Goal: Task Accomplishment & Management: Manage account settings

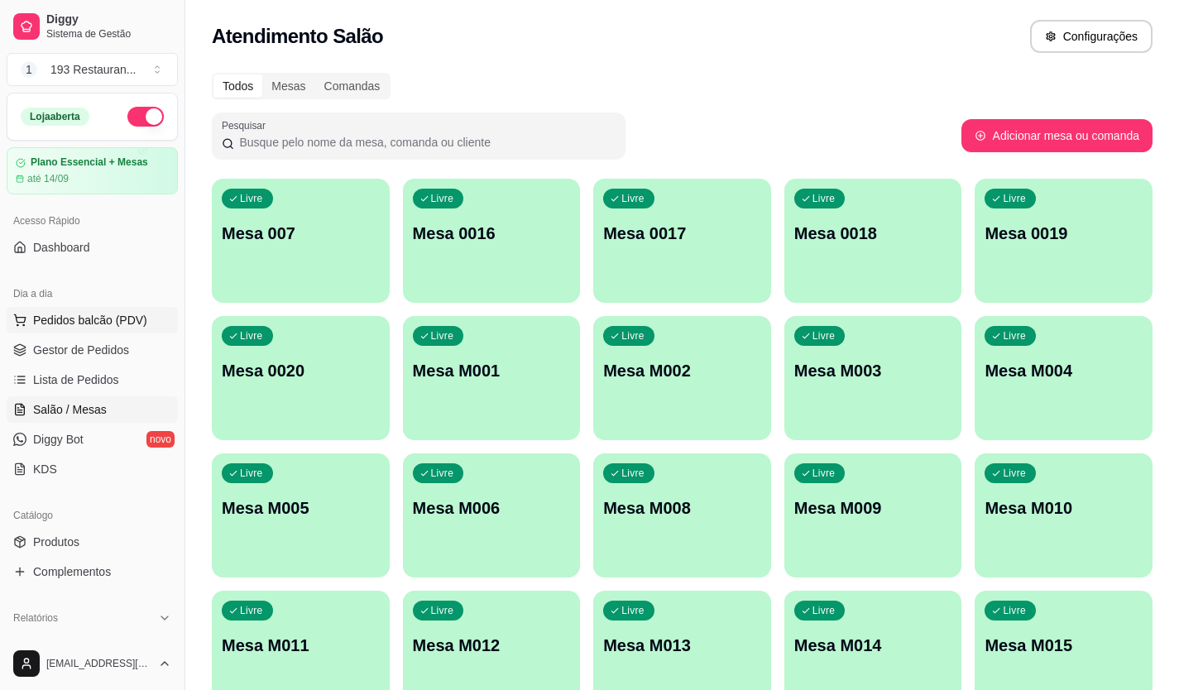
click at [77, 318] on span "Pedidos balcão (PDV)" at bounding box center [90, 320] width 114 height 17
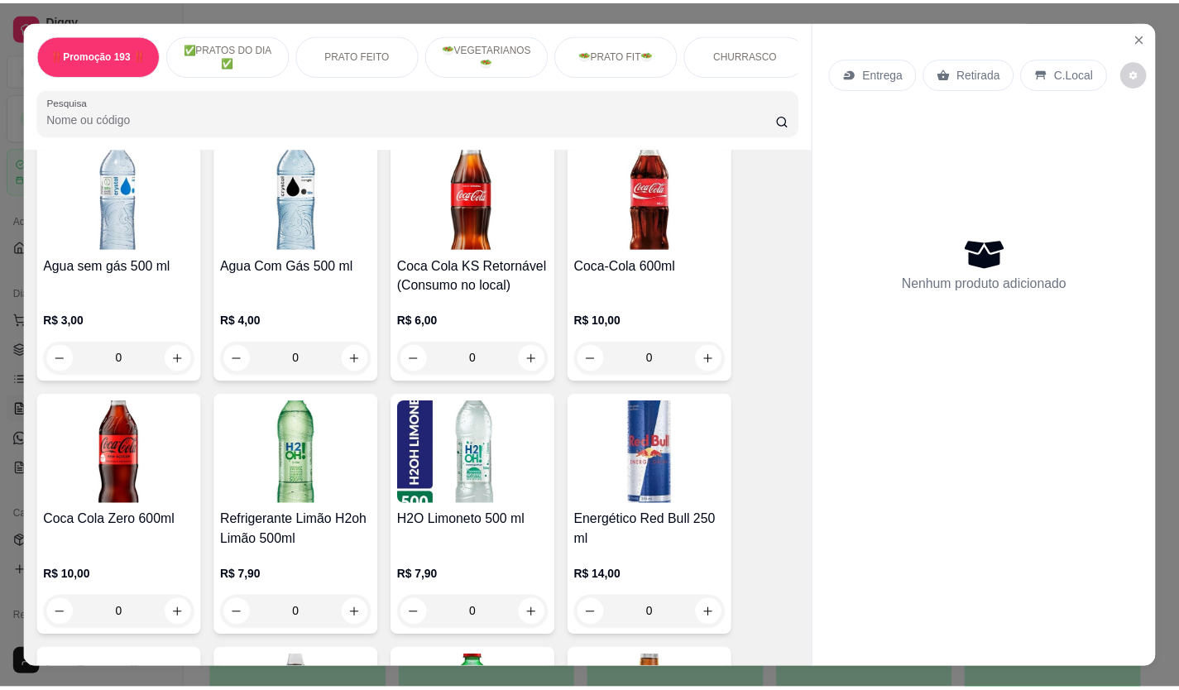
scroll to position [4883, 0]
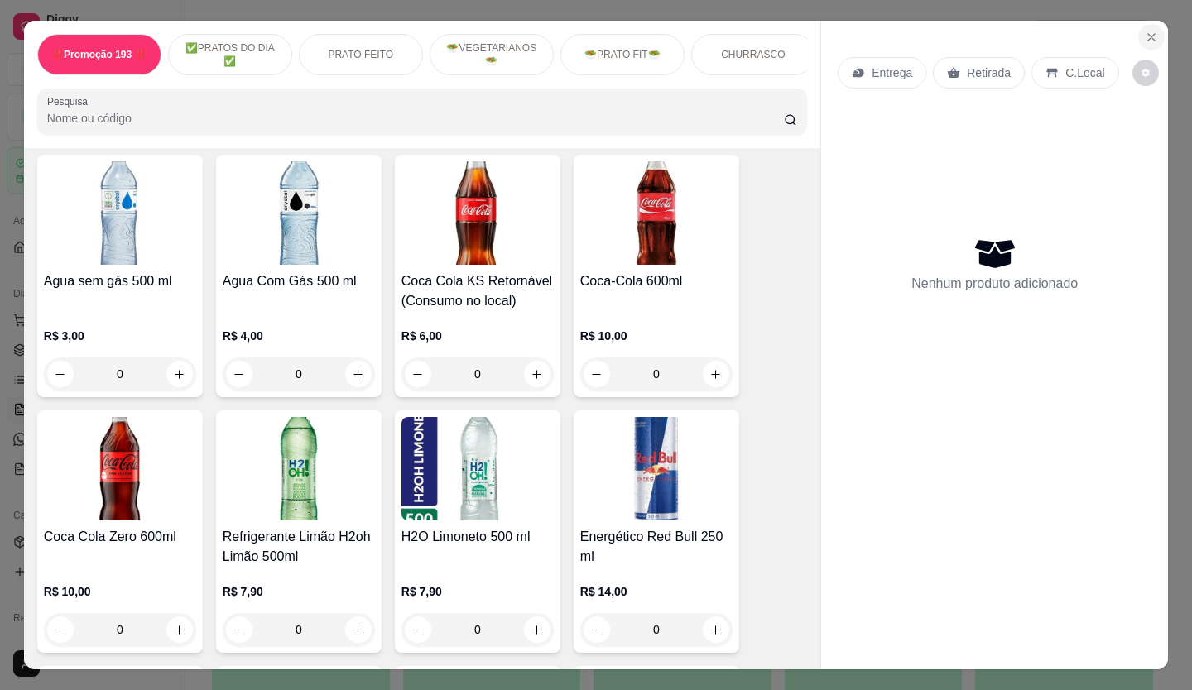
click at [1140, 41] on button "Close" at bounding box center [1151, 37] width 26 height 26
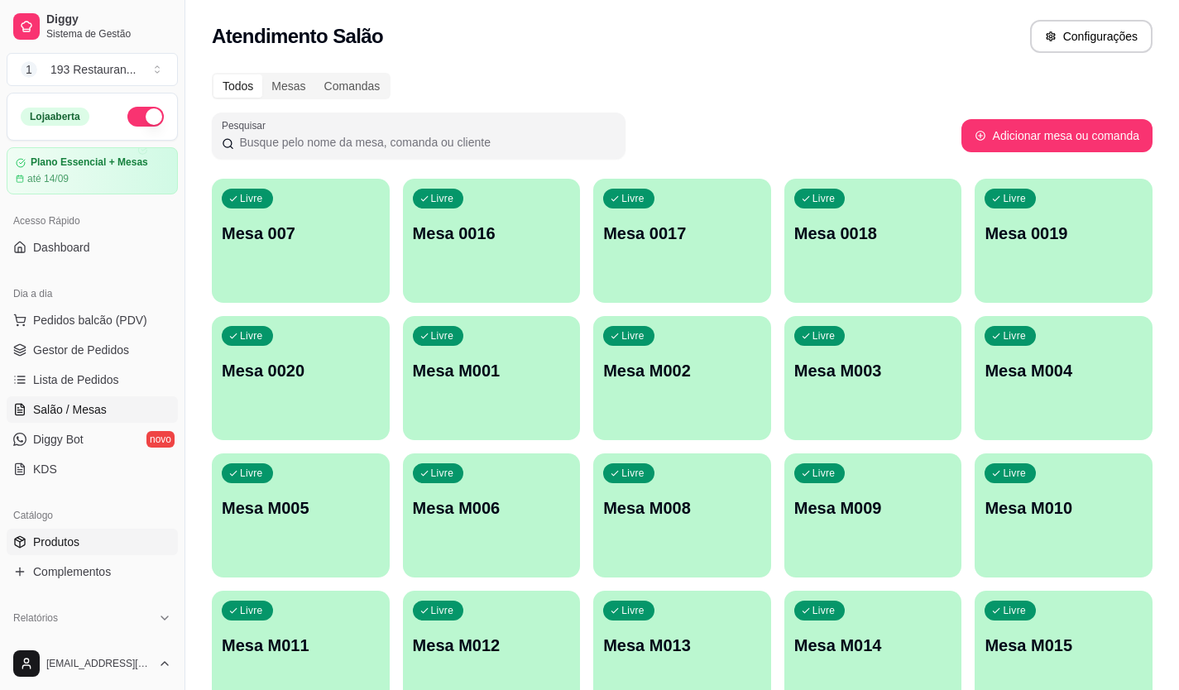
click at [70, 544] on span "Produtos" at bounding box center [56, 542] width 46 height 17
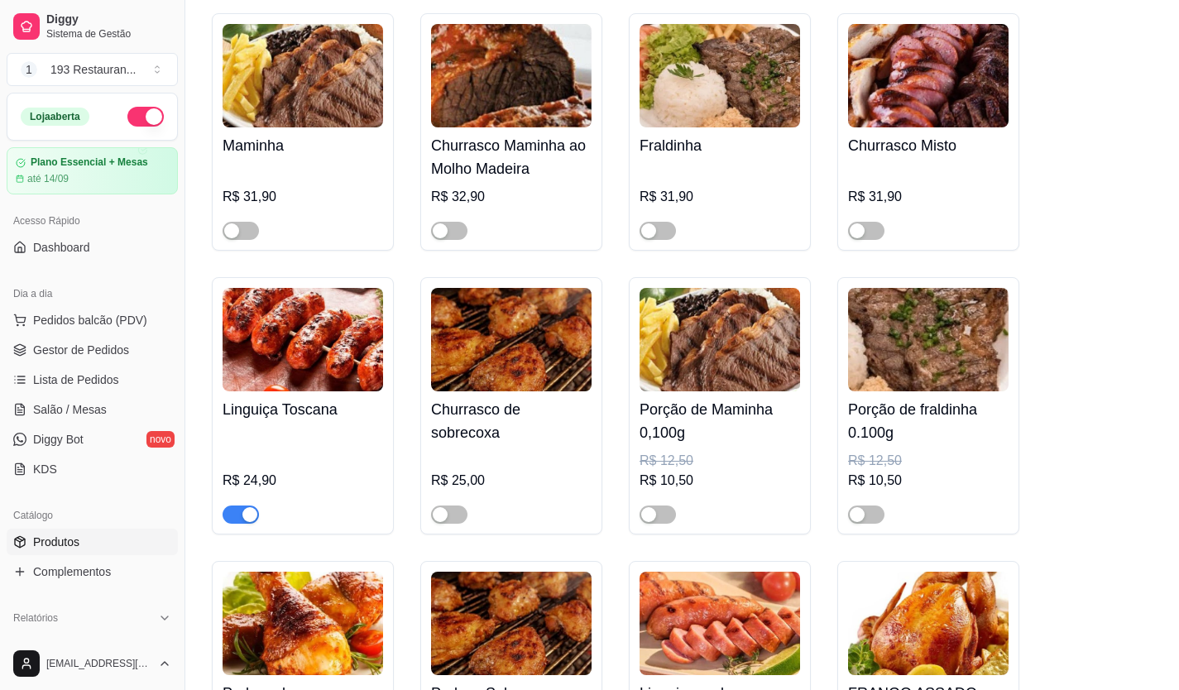
scroll to position [3559, 0]
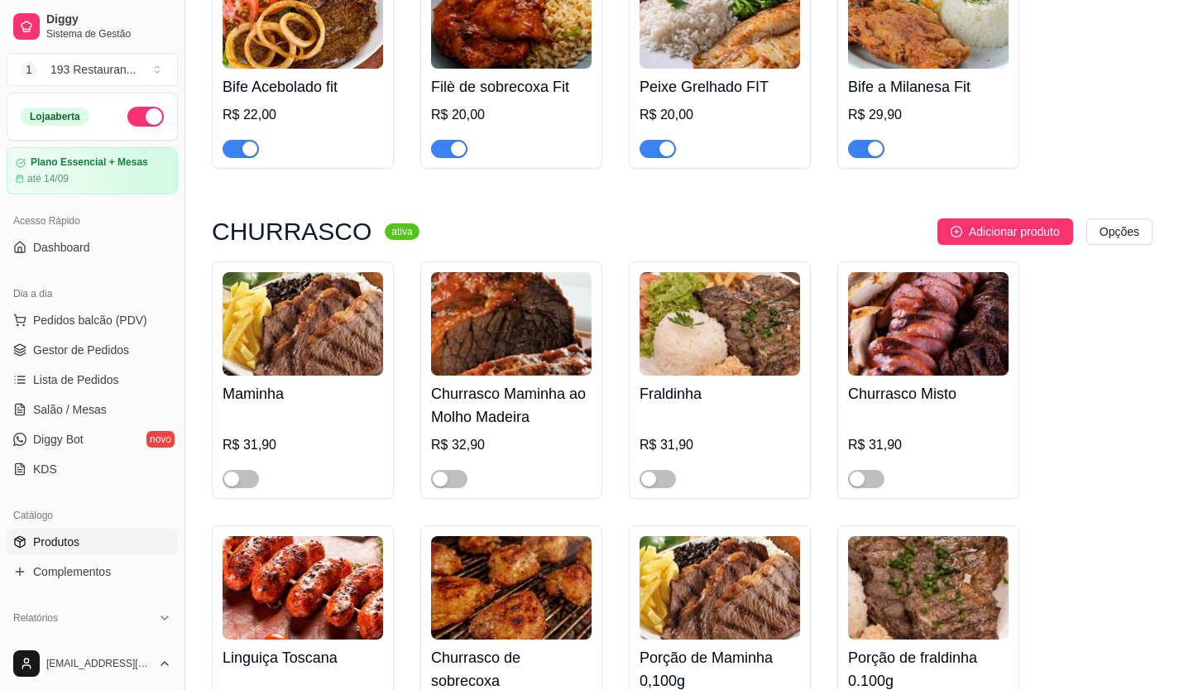
click at [233, 455] on div at bounding box center [303, 471] width 161 height 33
click at [247, 457] on div at bounding box center [303, 471] width 161 height 33
click at [230, 472] on div "button" at bounding box center [231, 479] width 15 height 15
click at [663, 473] on span "button" at bounding box center [658, 479] width 36 height 18
click at [872, 470] on span "button" at bounding box center [866, 479] width 36 height 18
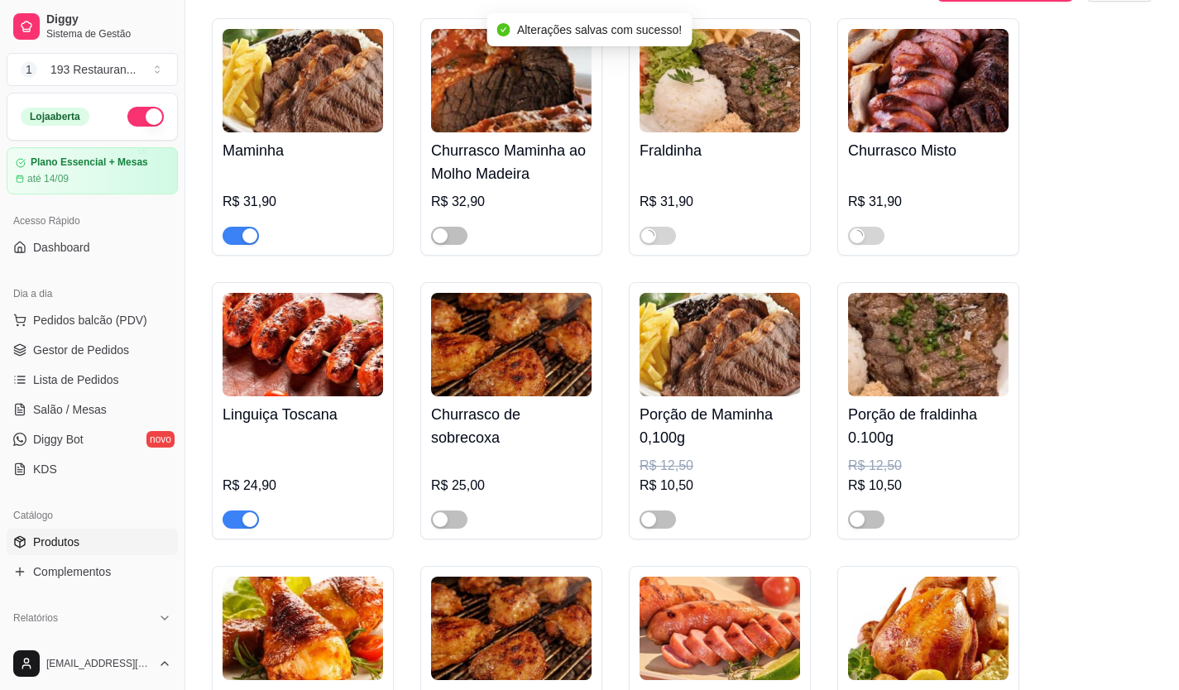
scroll to position [3807, 0]
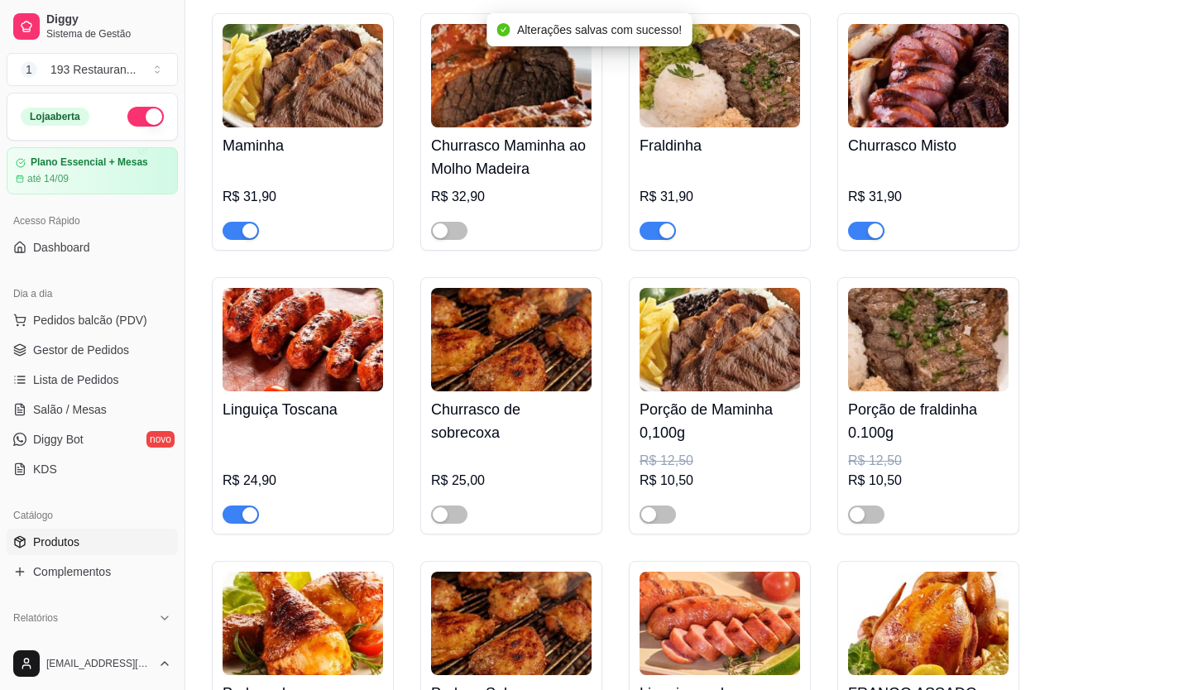
click at [864, 504] on div at bounding box center [866, 514] width 36 height 20
click at [870, 506] on span "button" at bounding box center [866, 515] width 36 height 18
click at [678, 505] on div at bounding box center [720, 507] width 161 height 33
click at [662, 514] on div "Porção de Maminha 0,100g R$ 12,50 R$ 10,50" at bounding box center [720, 405] width 182 height 257
click at [661, 506] on span "button" at bounding box center [658, 515] width 36 height 18
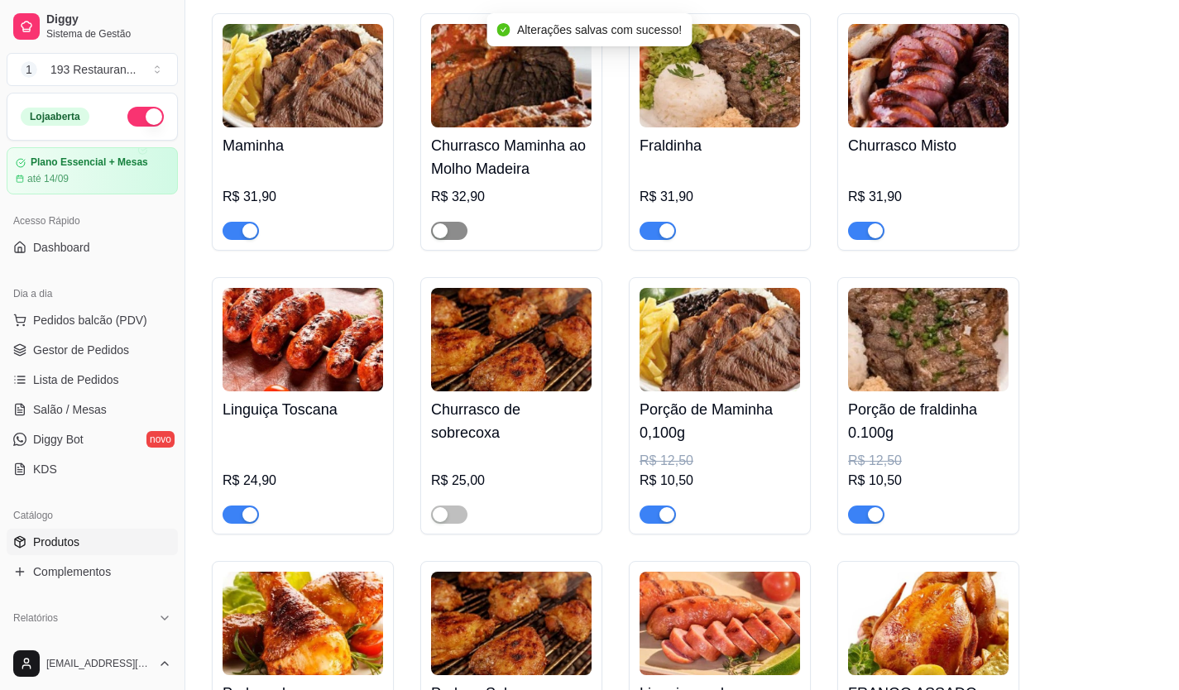
click at [452, 222] on span "button" at bounding box center [449, 231] width 36 height 18
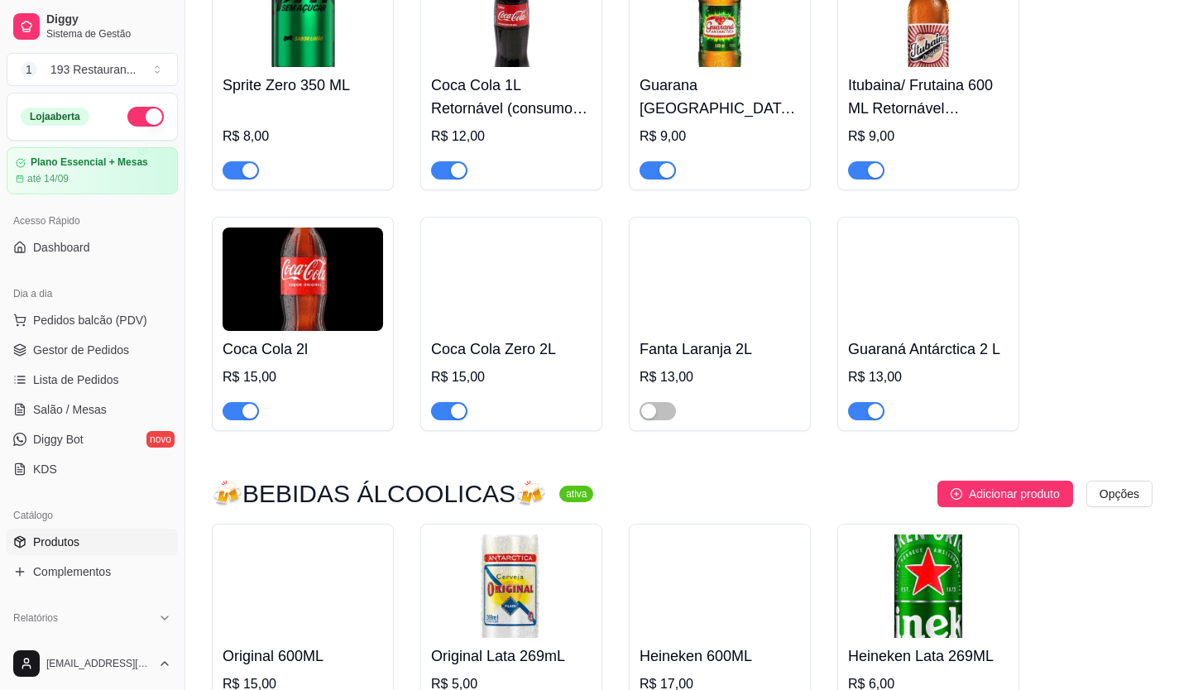
scroll to position [7780, 0]
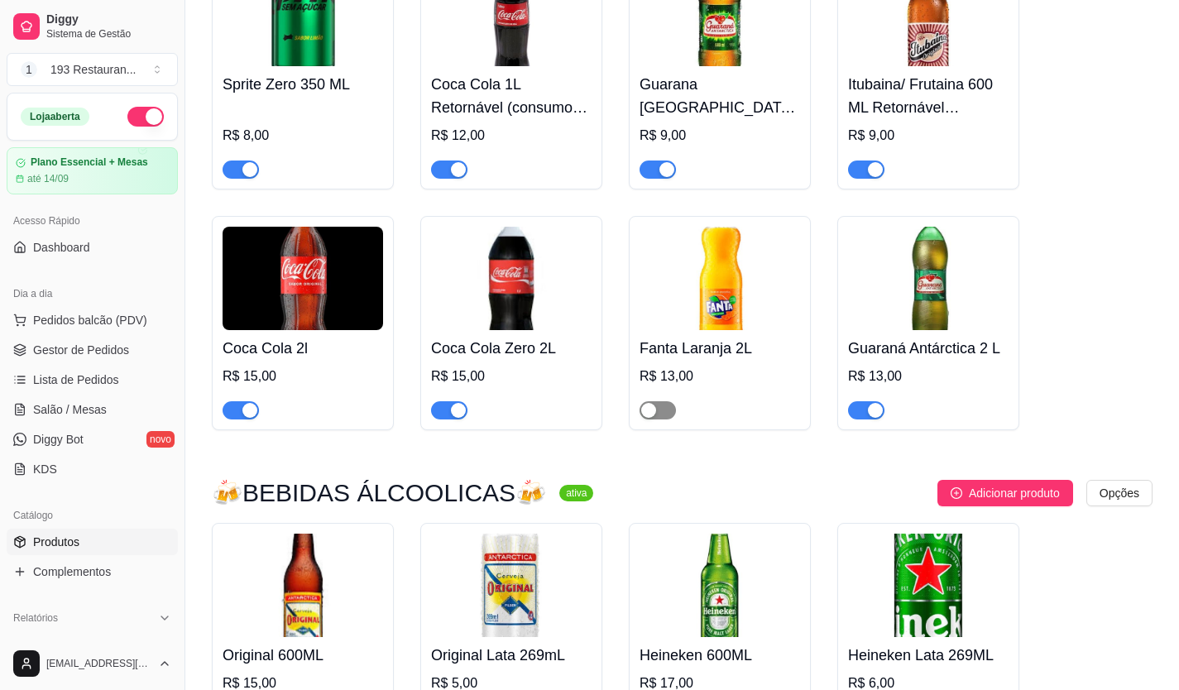
click at [669, 401] on span "button" at bounding box center [658, 410] width 36 height 18
click at [672, 403] on div "button" at bounding box center [667, 410] width 15 height 15
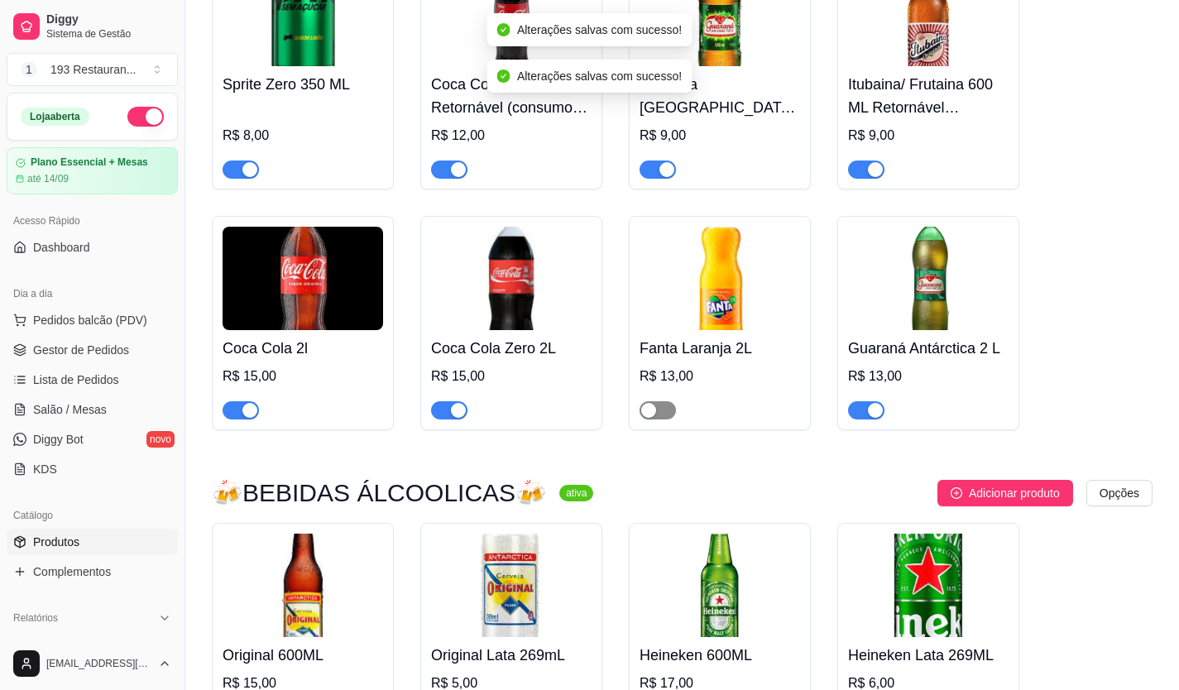
click at [662, 401] on span "button" at bounding box center [658, 410] width 36 height 18
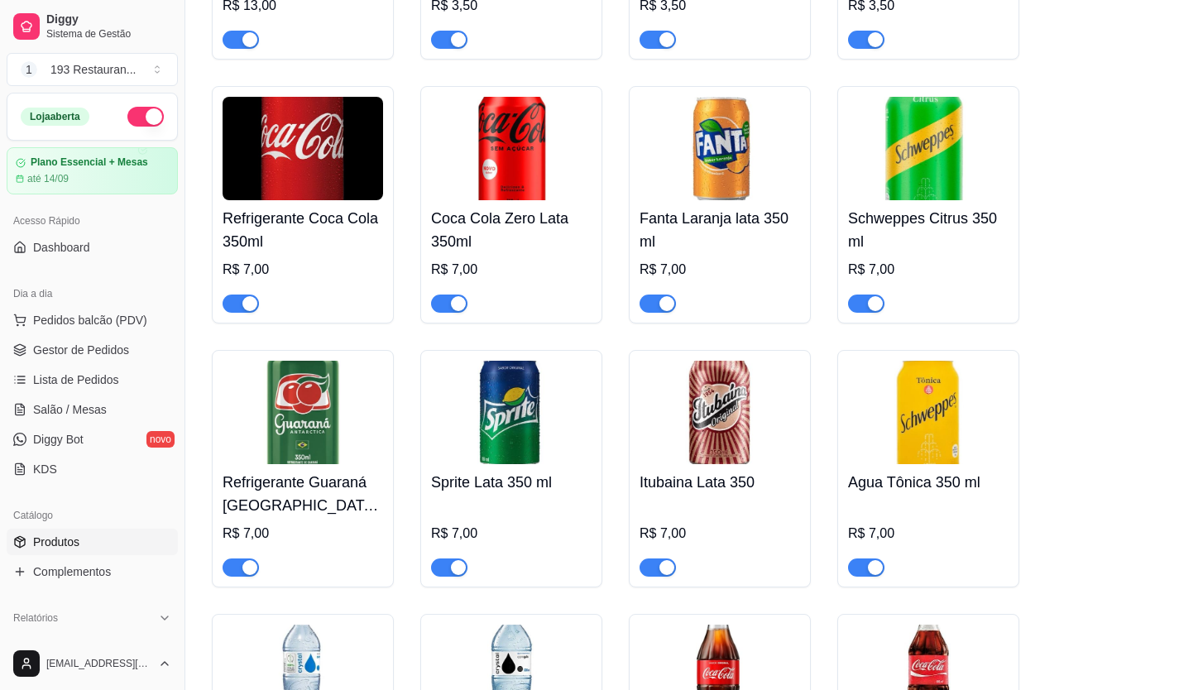
scroll to position [6704, 0]
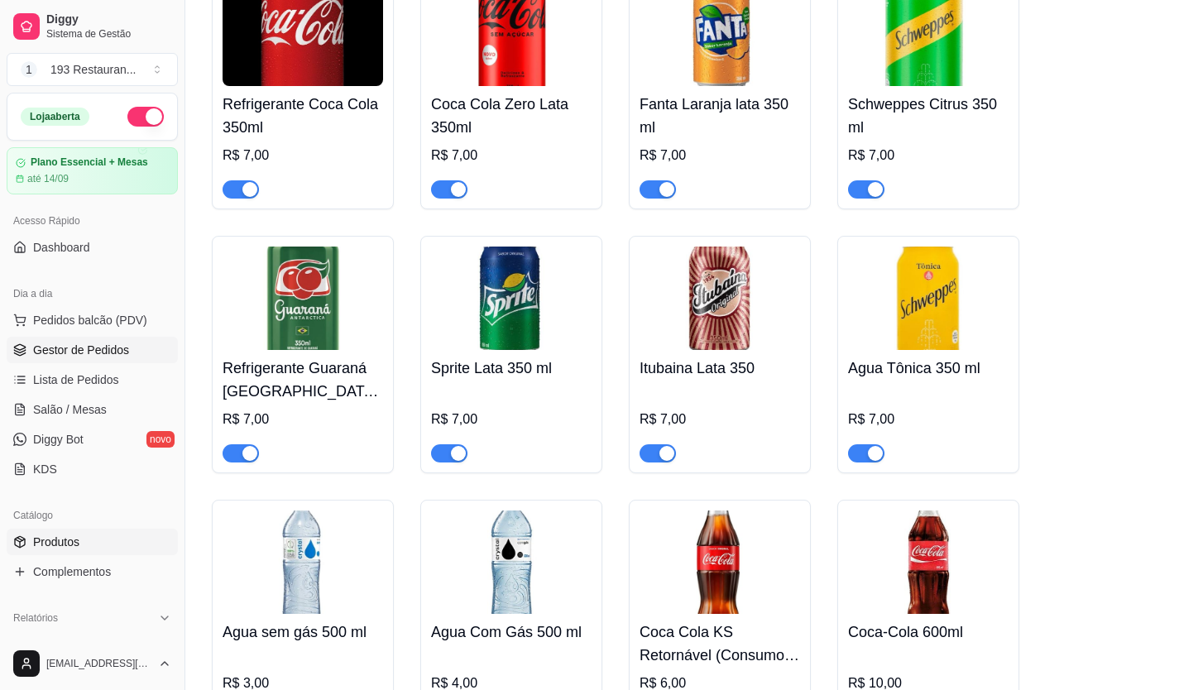
click at [91, 352] on span "Gestor de Pedidos" at bounding box center [81, 350] width 96 height 17
